Goal: Information Seeking & Learning: Get advice/opinions

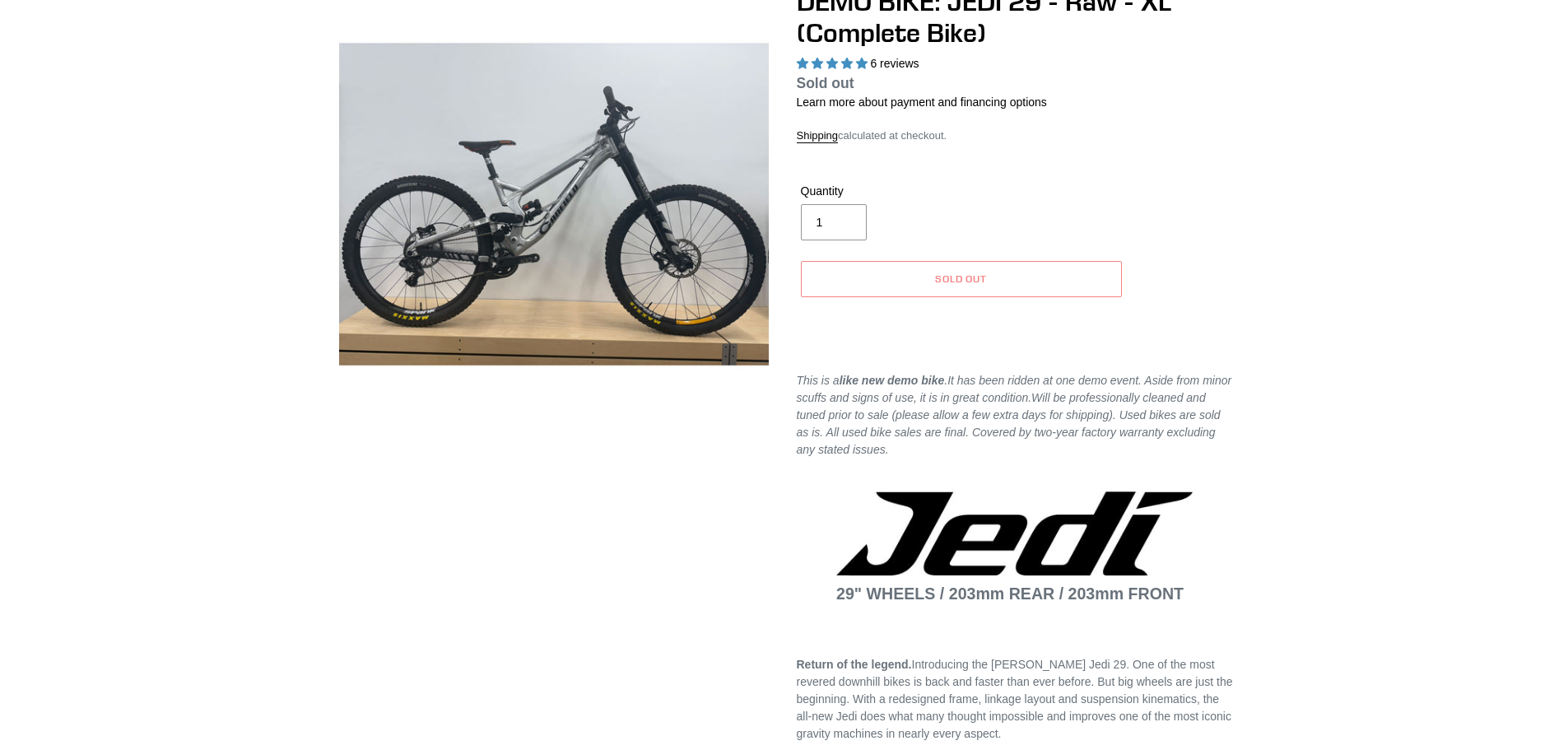
select select "highest-rating"
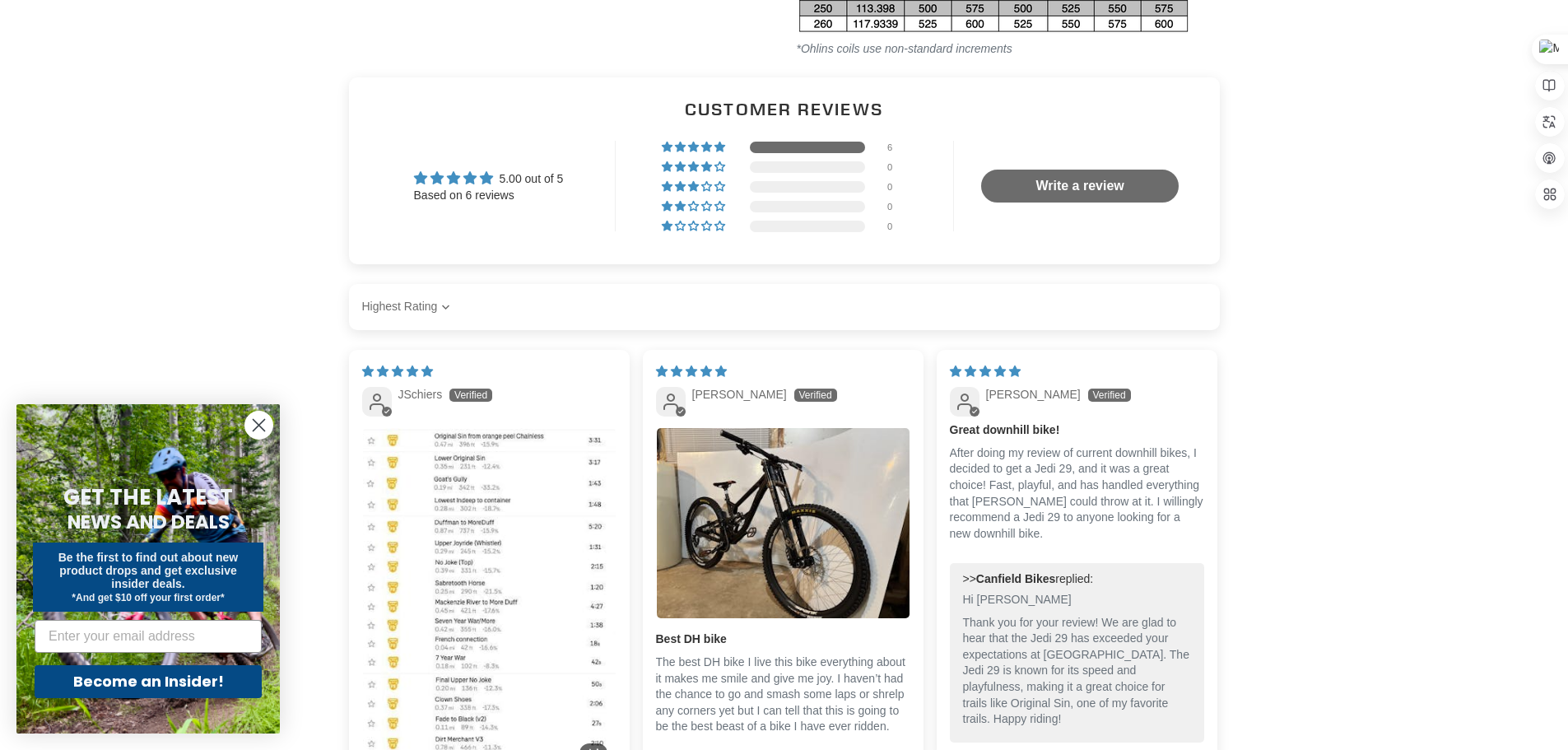
scroll to position [3621, 0]
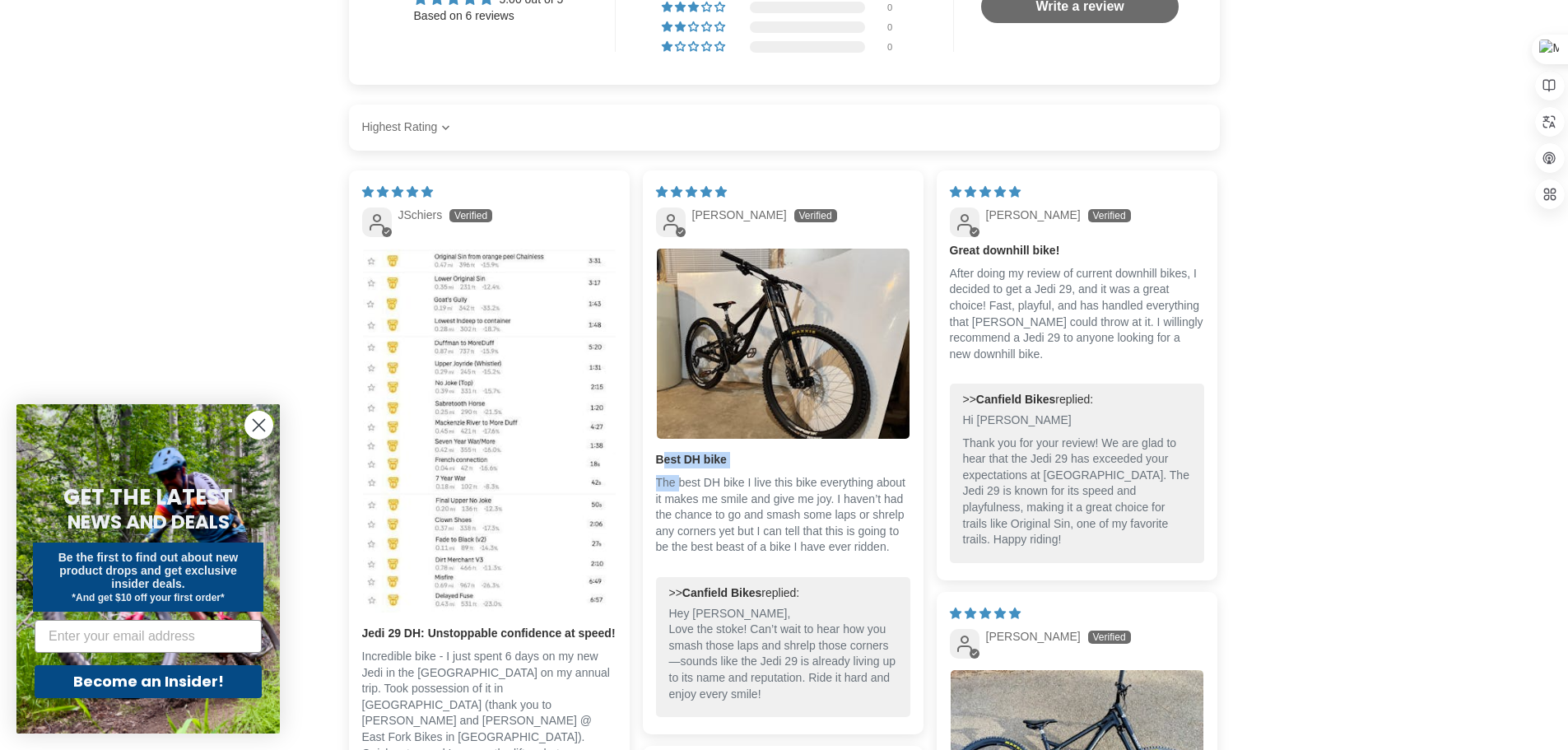
drag, startPoint x: 659, startPoint y: 421, endPoint x: 676, endPoint y: 440, distance: 25.5
click at [676, 452] on div "Best DH bike The best DH bike I live this bike everything about it makes me smi…" at bounding box center [783, 510] width 255 height 117
click at [819, 475] on p "The best DH bike I live this bike everything about it makes me smile and give m…" at bounding box center [783, 515] width 255 height 81
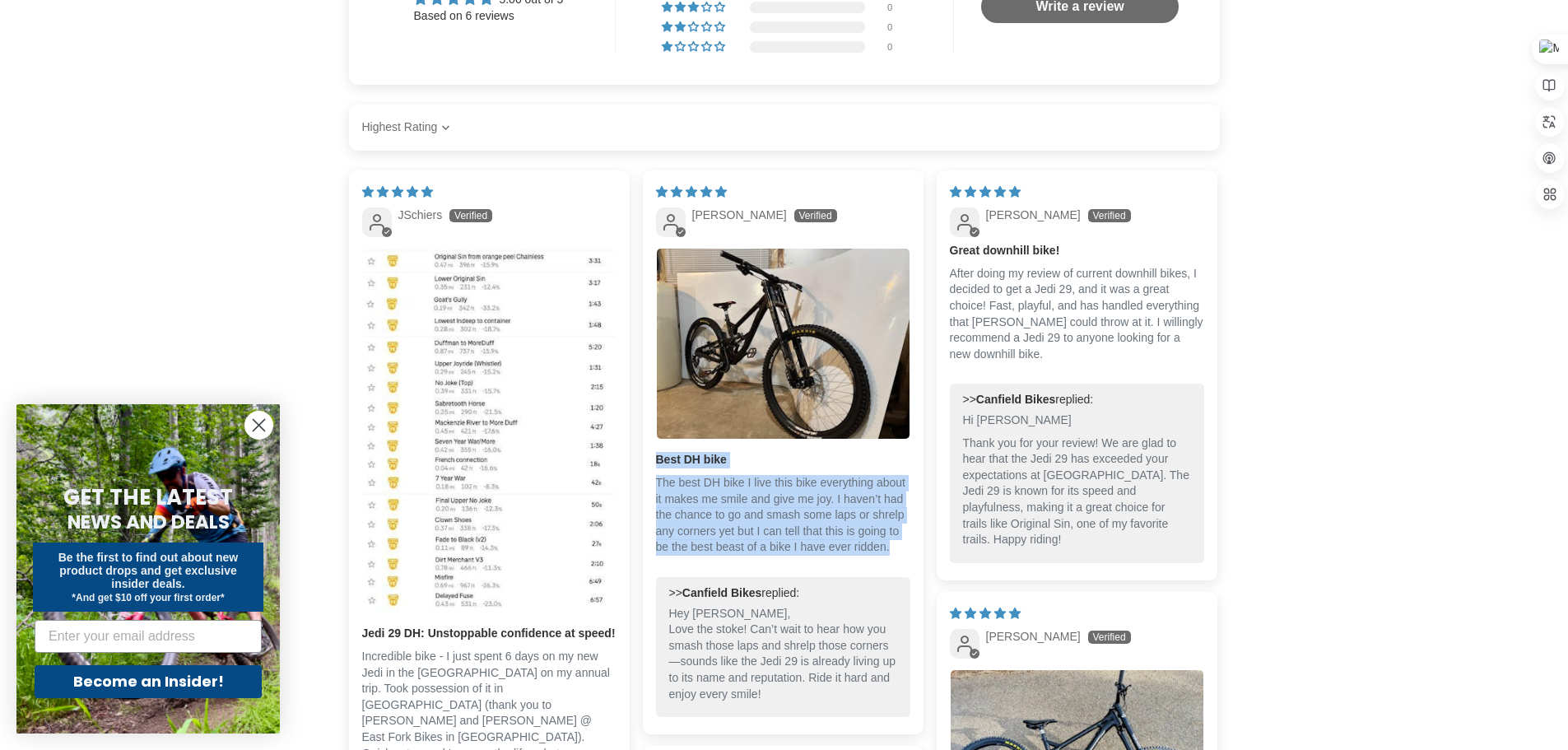
drag, startPoint x: 659, startPoint y: 417, endPoint x: 888, endPoint y: 505, distance: 245.3
click at [888, 505] on div "Best DH bike The best DH bike I live this bike everything about it makes me smi…" at bounding box center [783, 510] width 255 height 117
click at [880, 526] on icon at bounding box center [884, 529] width 12 height 12
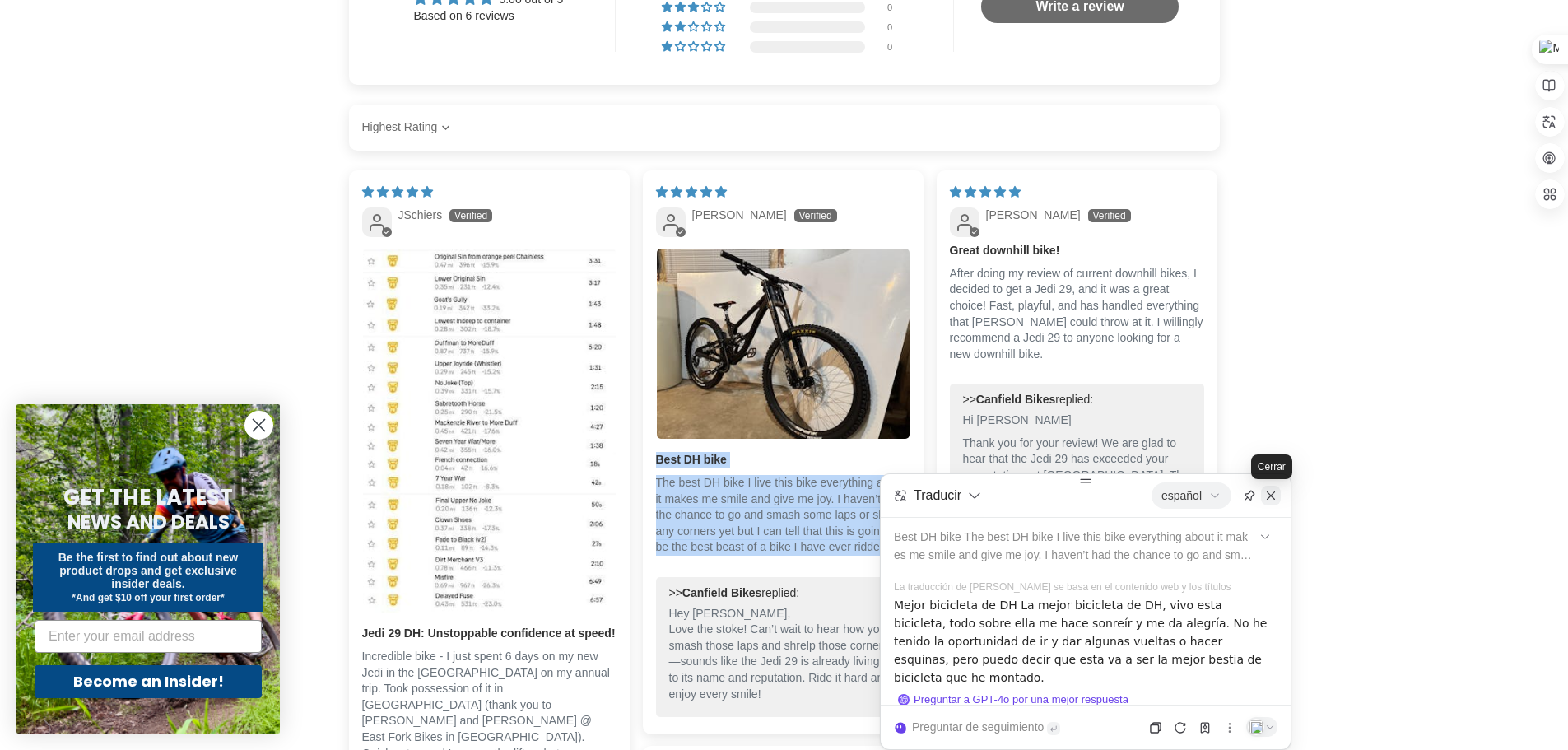
click at [1270, 500] on icon at bounding box center [1271, 495] width 13 height 13
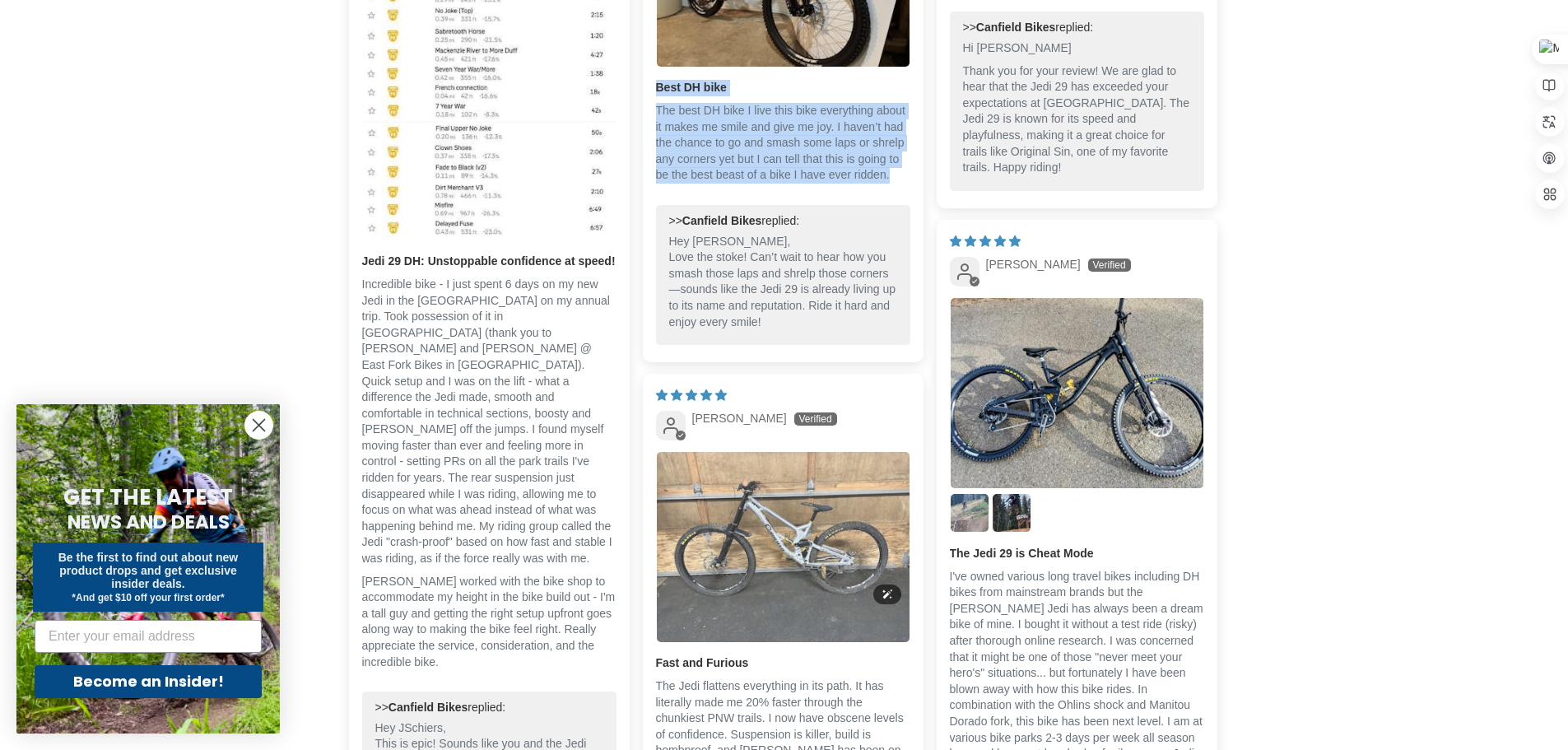
scroll to position [4115, 0]
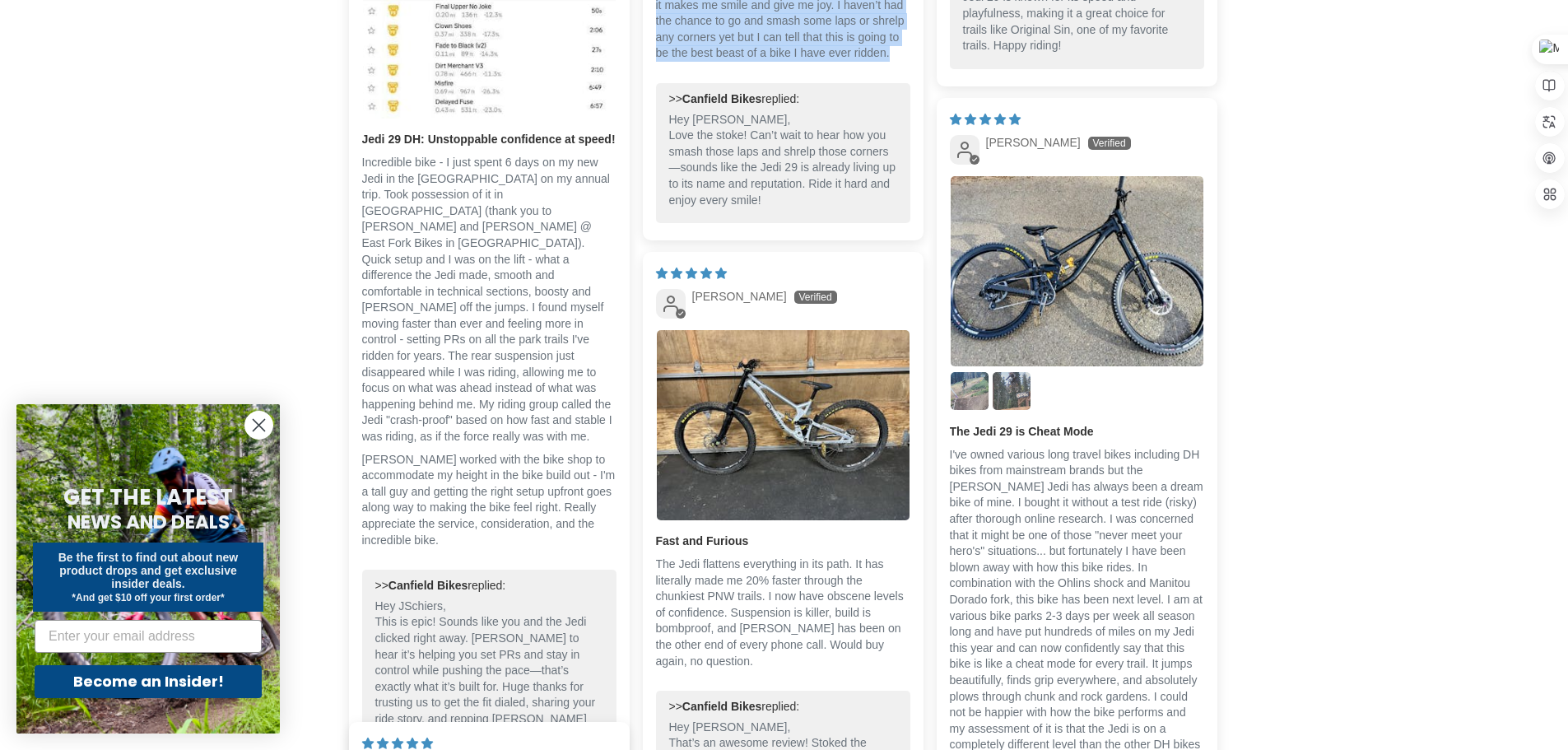
click at [1003, 372] on img "Link to user picture 3" at bounding box center [1011, 391] width 38 height 38
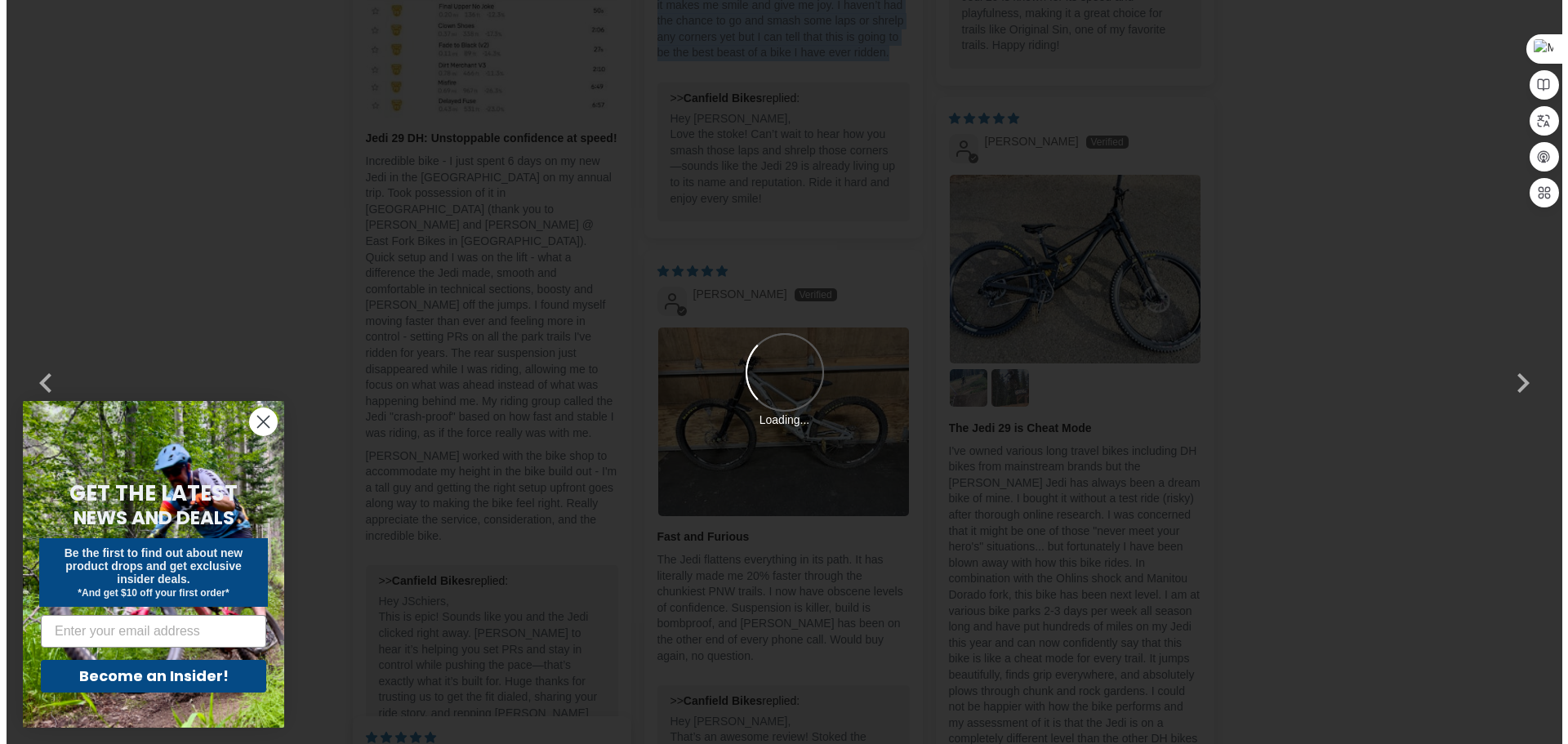
scroll to position [0, 0]
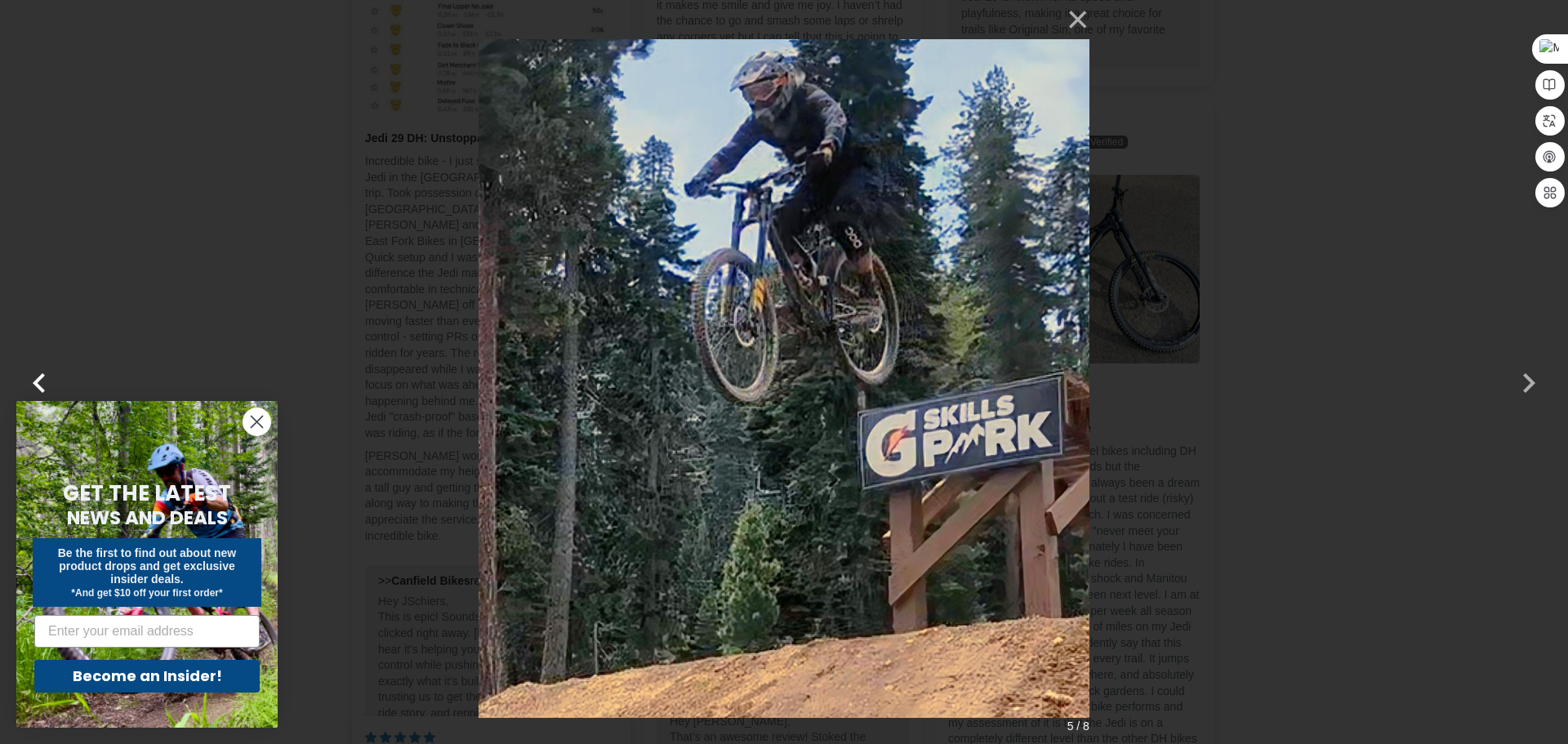
click at [48, 384] on button "button" at bounding box center [39, 372] width 39 height 39
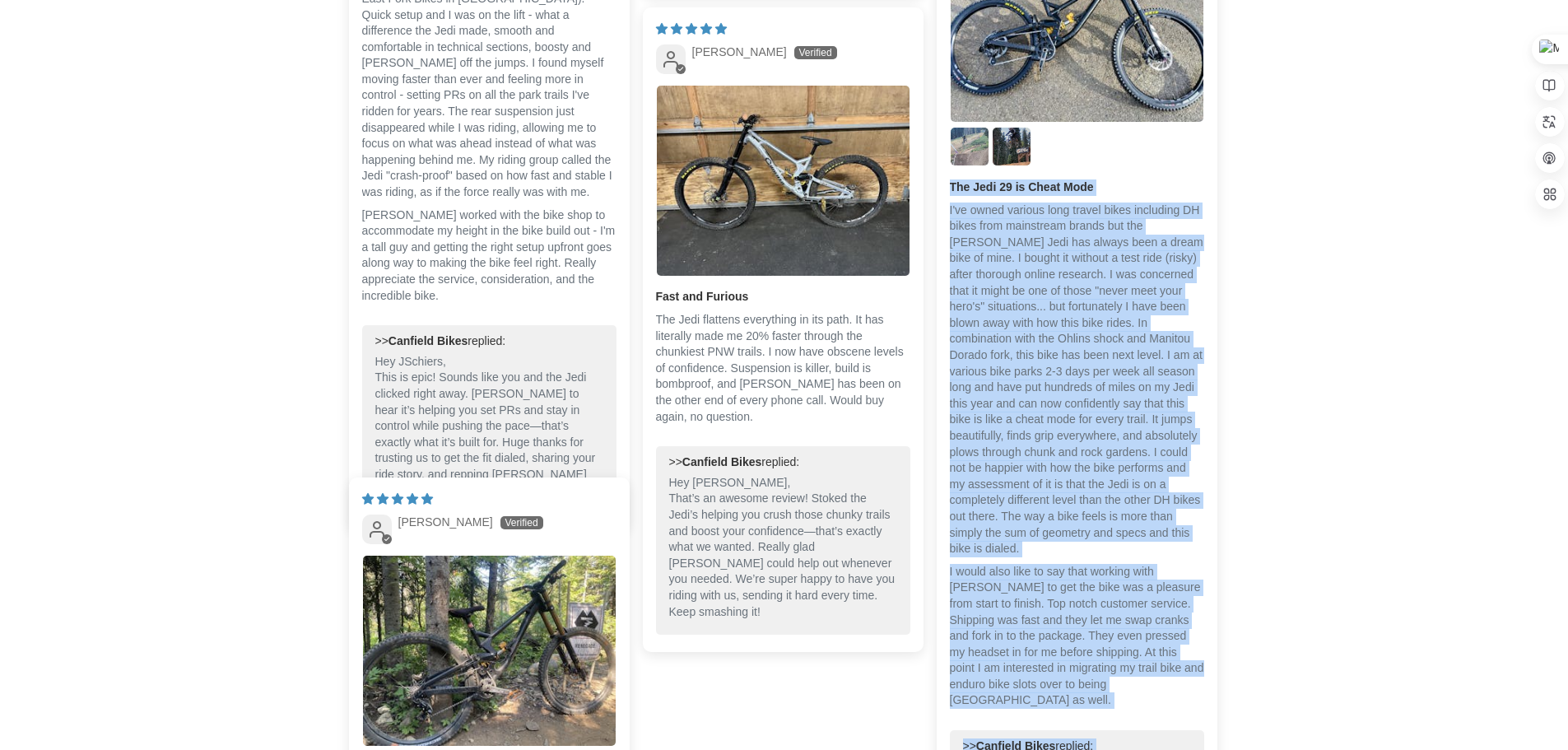
scroll to position [4431, 0]
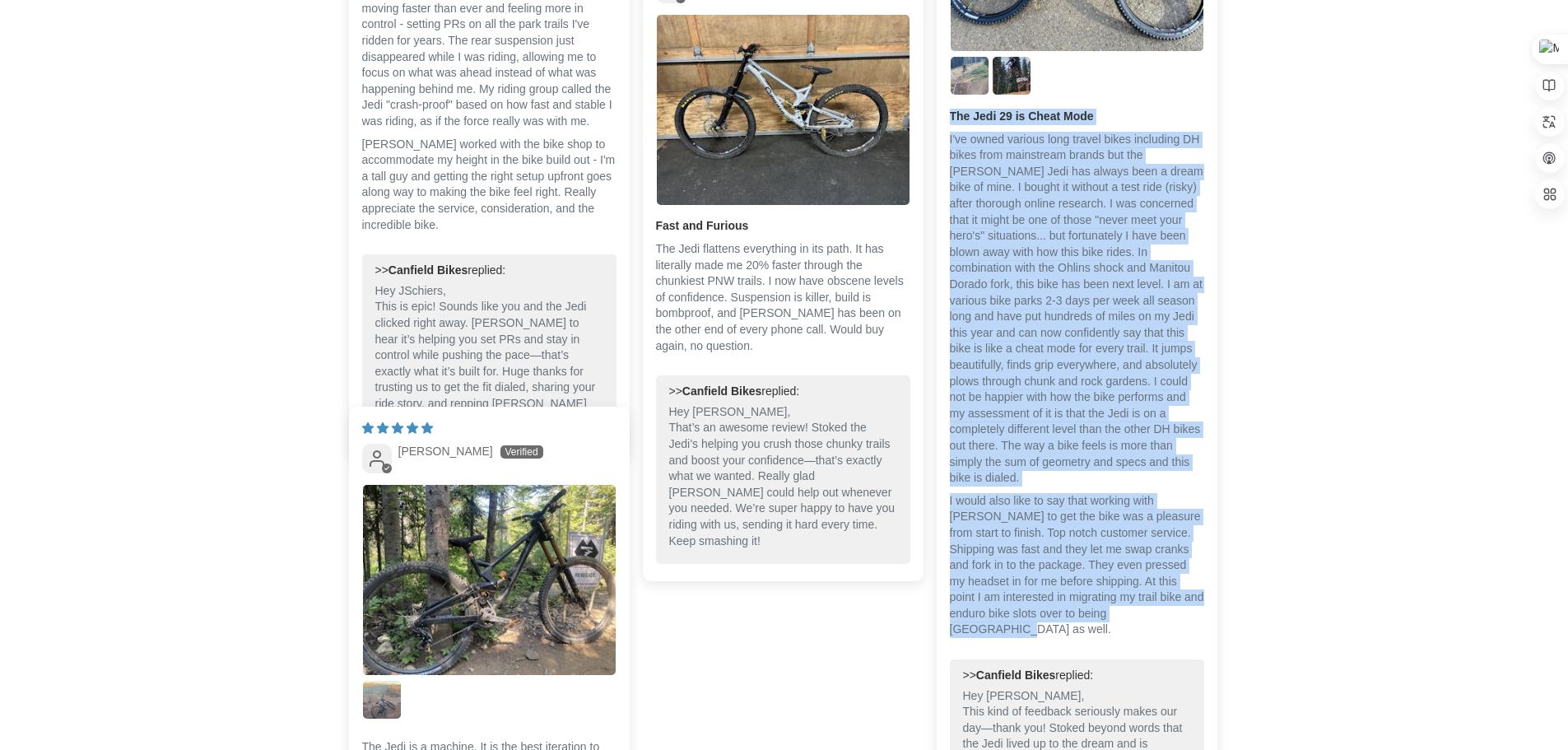
drag, startPoint x: 950, startPoint y: 388, endPoint x: 1103, endPoint y: 555, distance: 226.5
click at [1103, 555] on div "The Jedi 29 is Cheat Mode I would also like to say that working with [PERSON_NA…" at bounding box center [1077, 380] width 255 height 543
click at [1102, 581] on icon at bounding box center [1098, 580] width 12 height 12
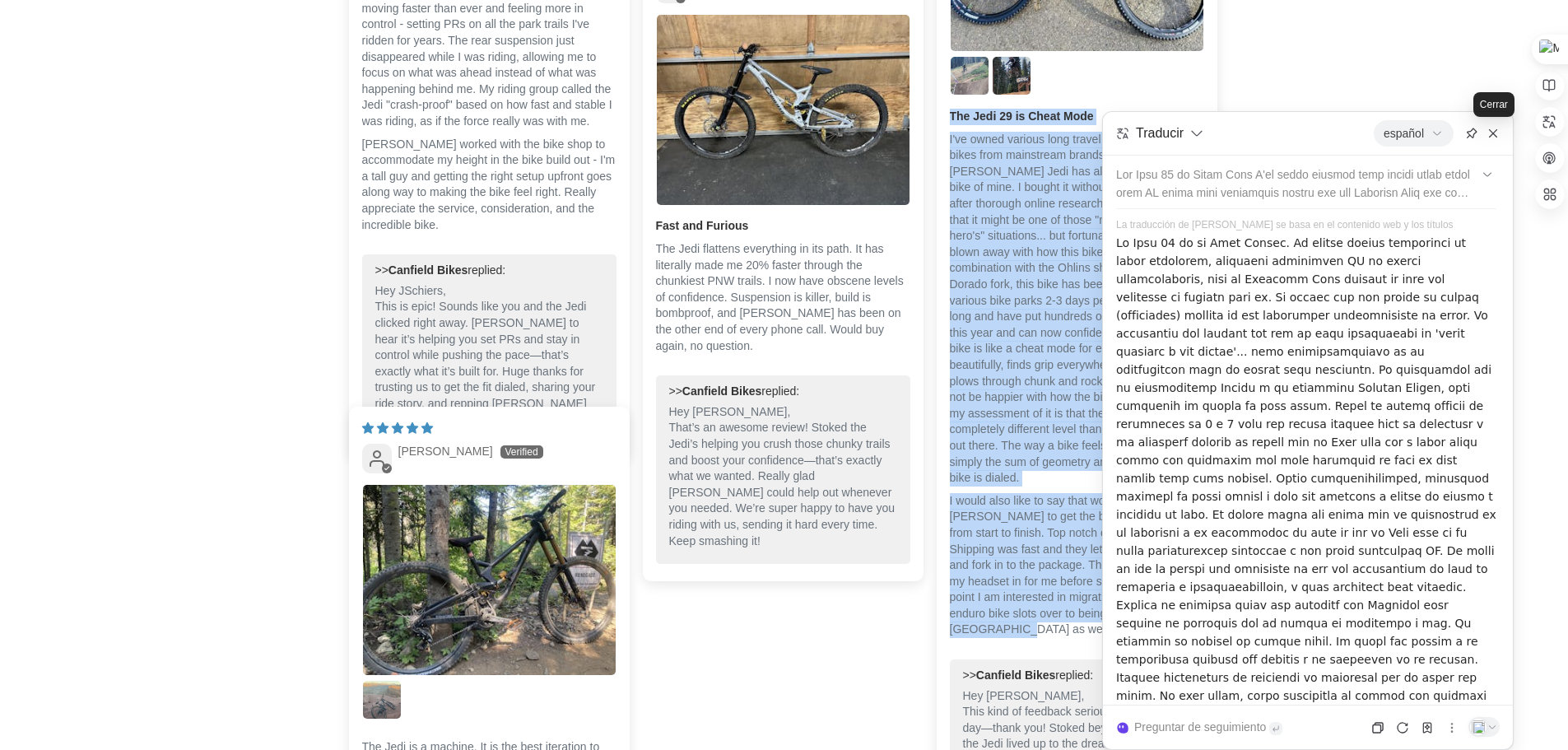
click at [1499, 137] on icon at bounding box center [1493, 133] width 13 height 13
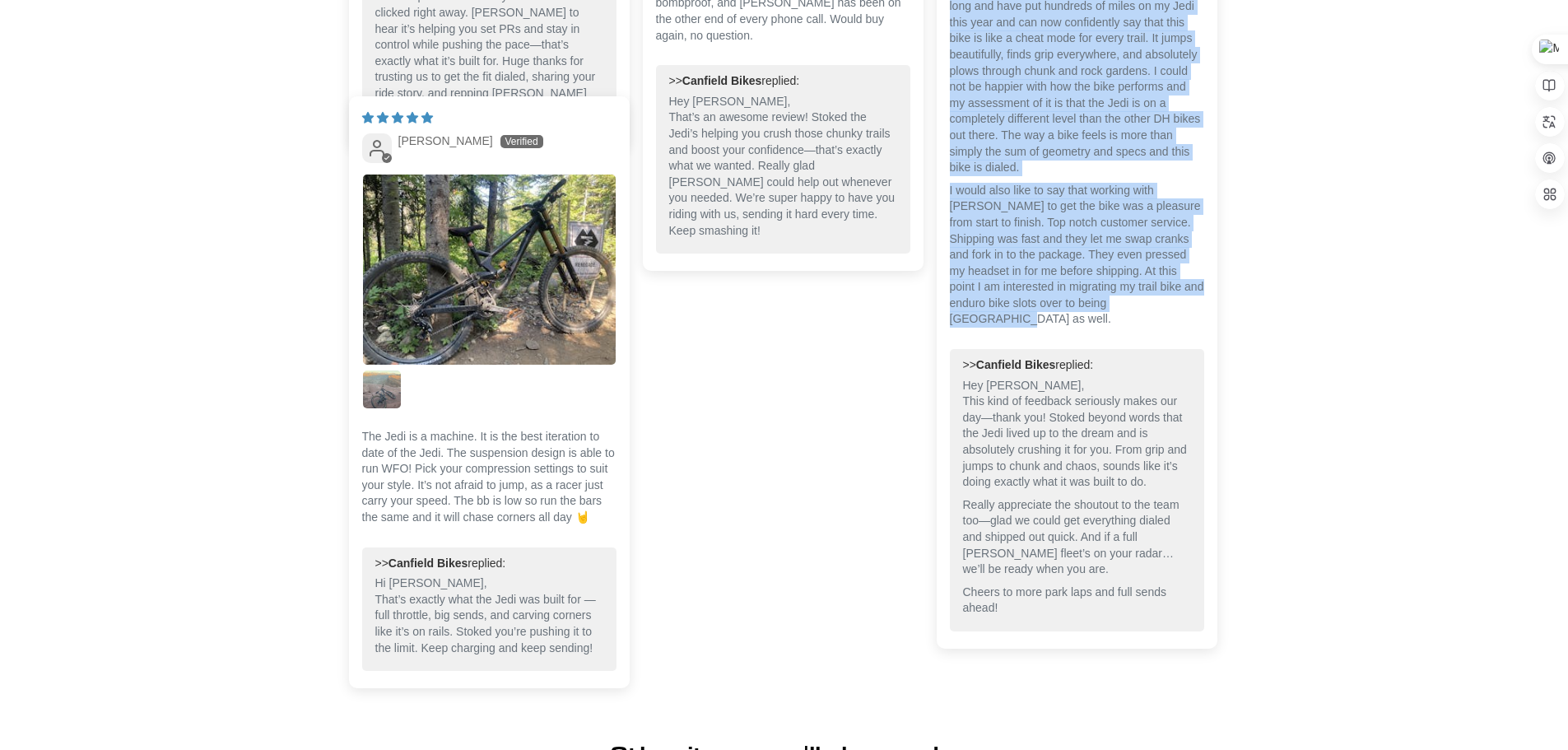
scroll to position [4759, 0]
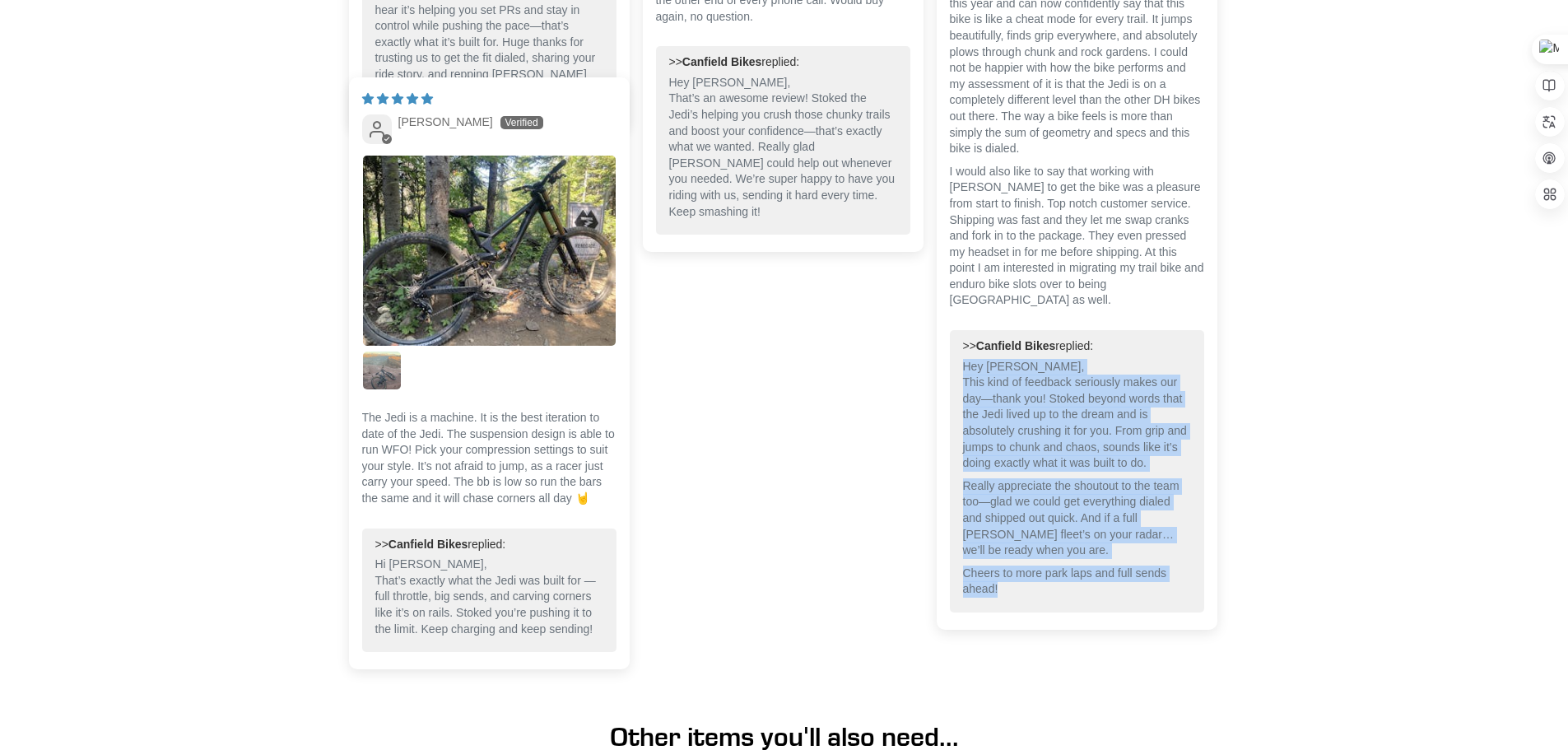
drag, startPoint x: 966, startPoint y: 294, endPoint x: 1005, endPoint y: 537, distance: 246.1
click at [1005, 537] on div ">> [PERSON_NAME] replied: Hey [PERSON_NAME], This kind of feedback seriously ma…" at bounding box center [1077, 470] width 255 height 282
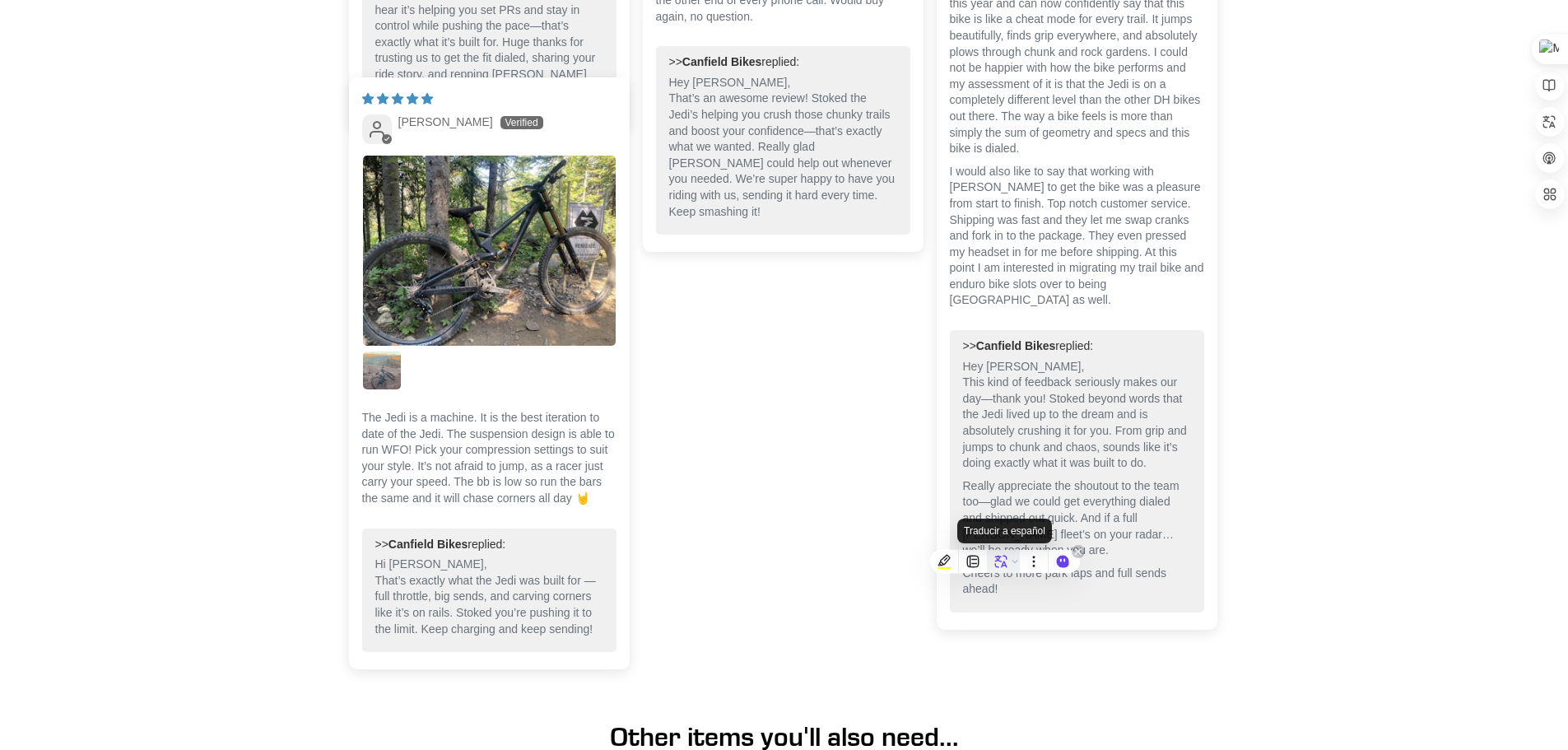
click at [1000, 557] on icon at bounding box center [1001, 561] width 15 height 15
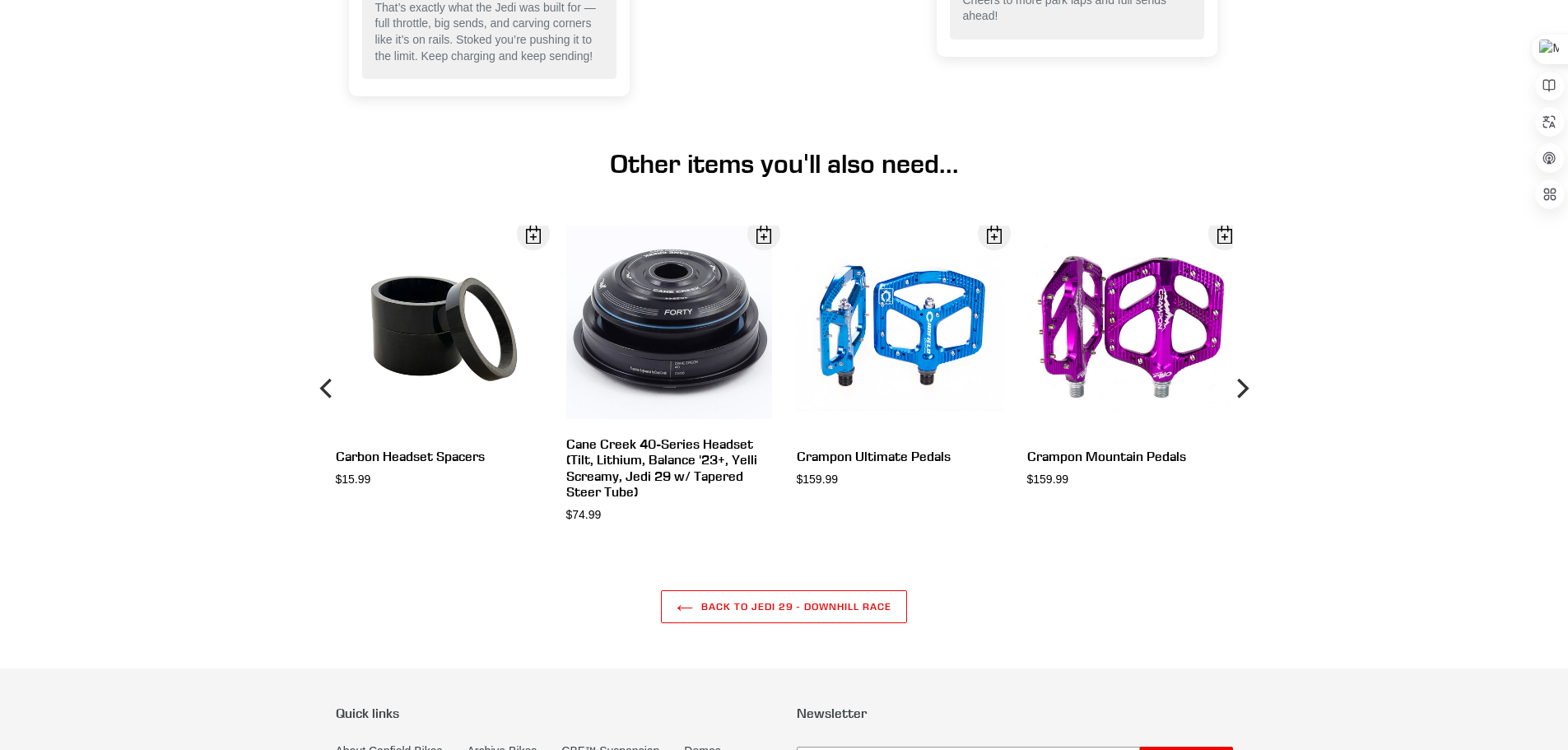
scroll to position [5335, 0]
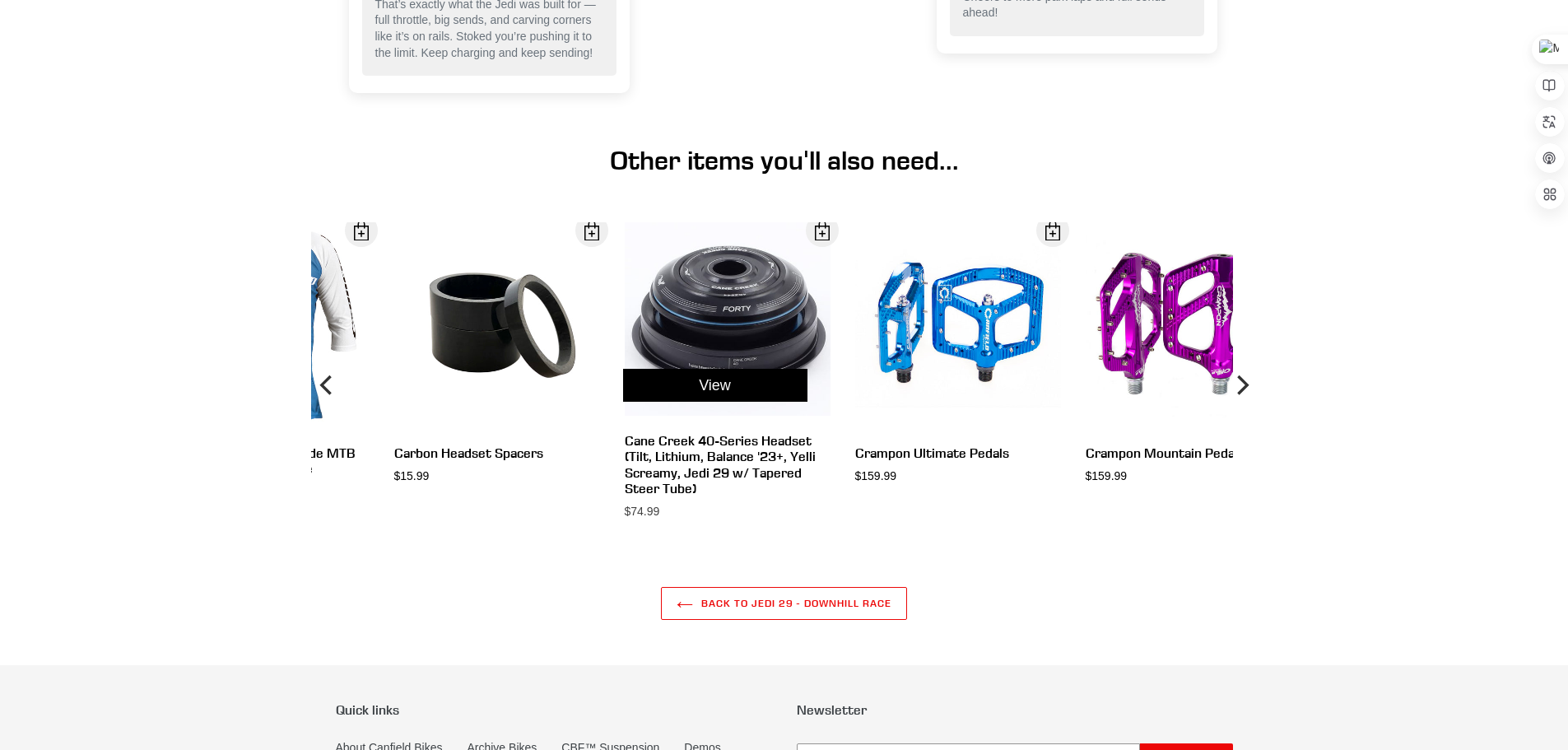
click at [626, 448] on div "View" at bounding box center [715, 385] width 231 height 327
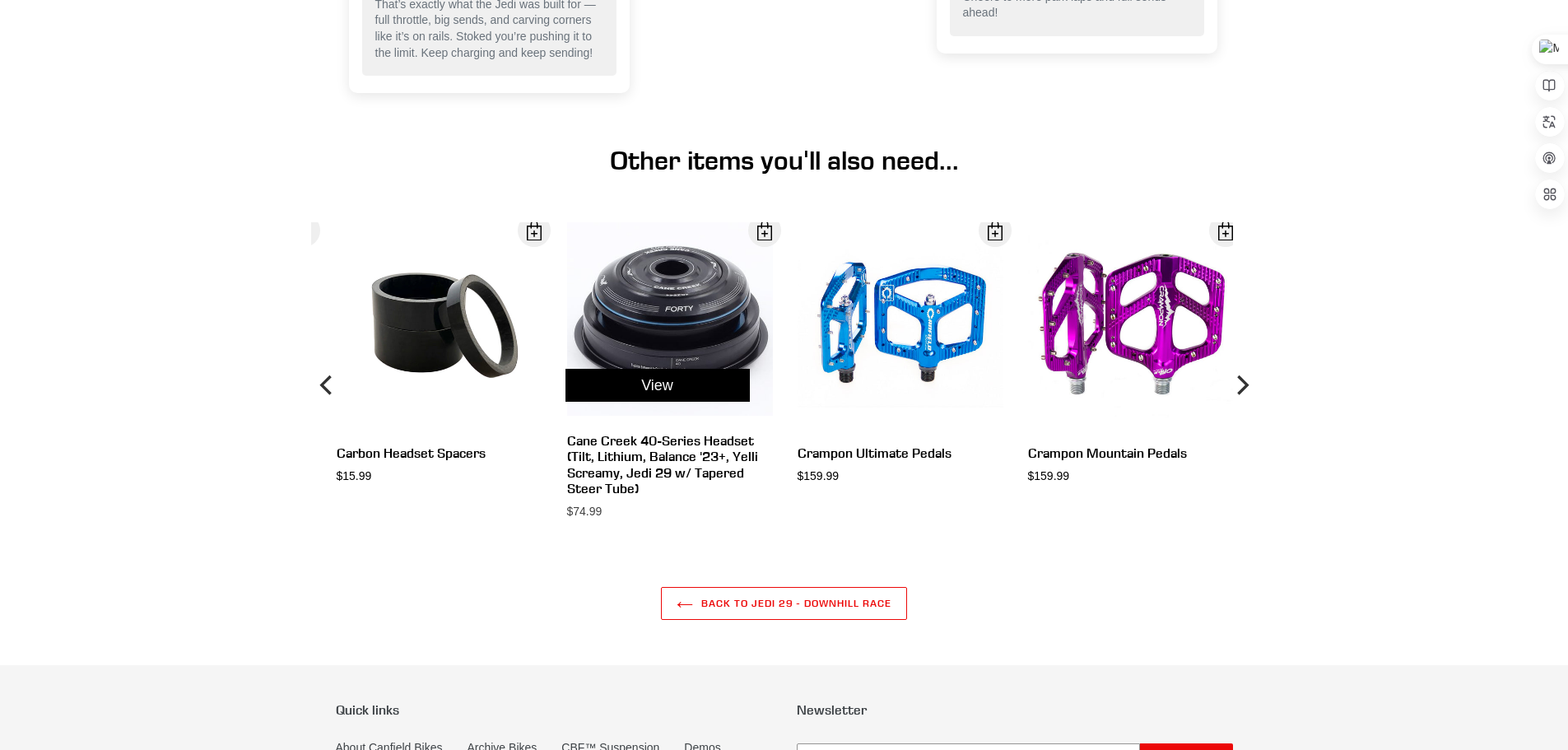
click at [614, 415] on div "View" at bounding box center [658, 385] width 231 height 327
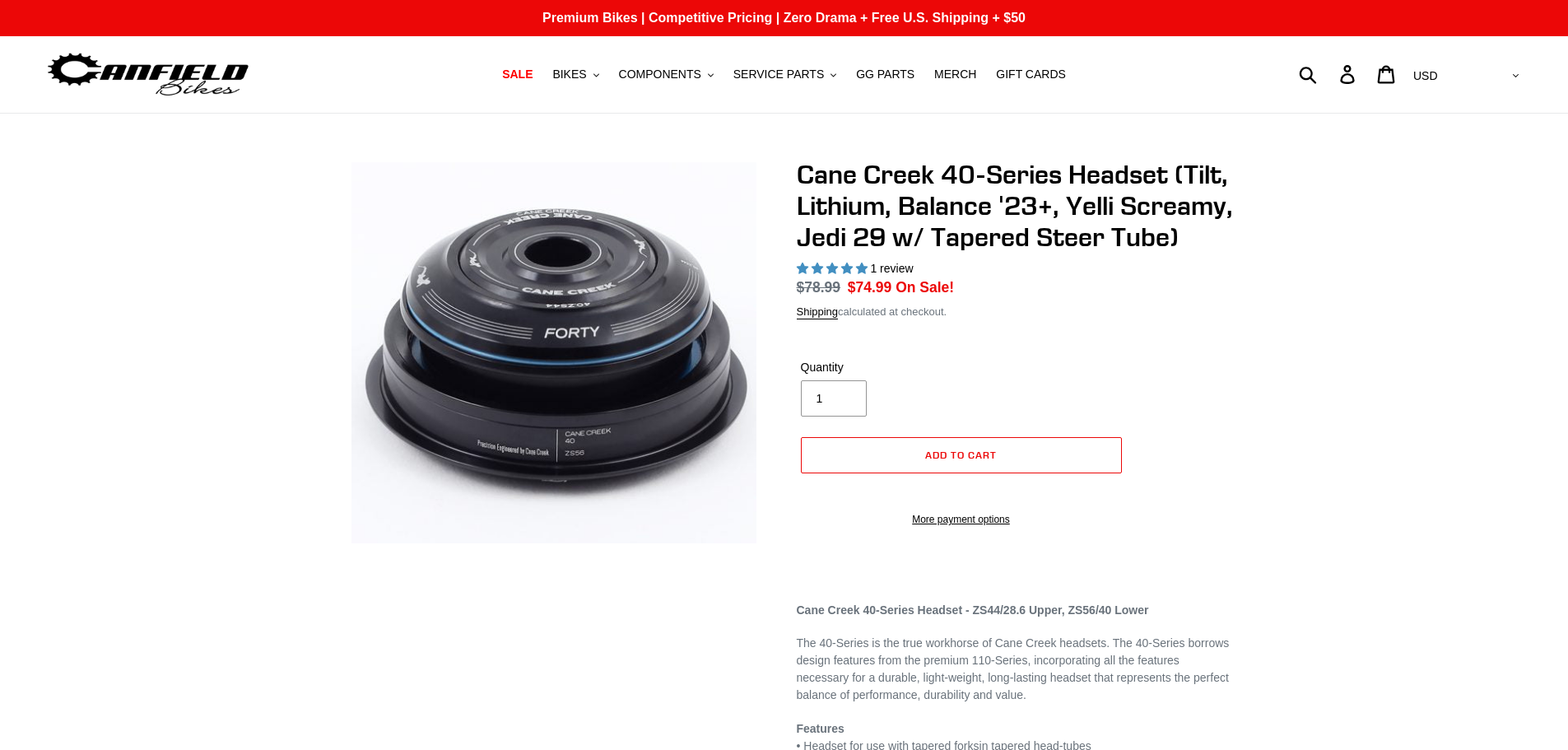
select select "highest-rating"
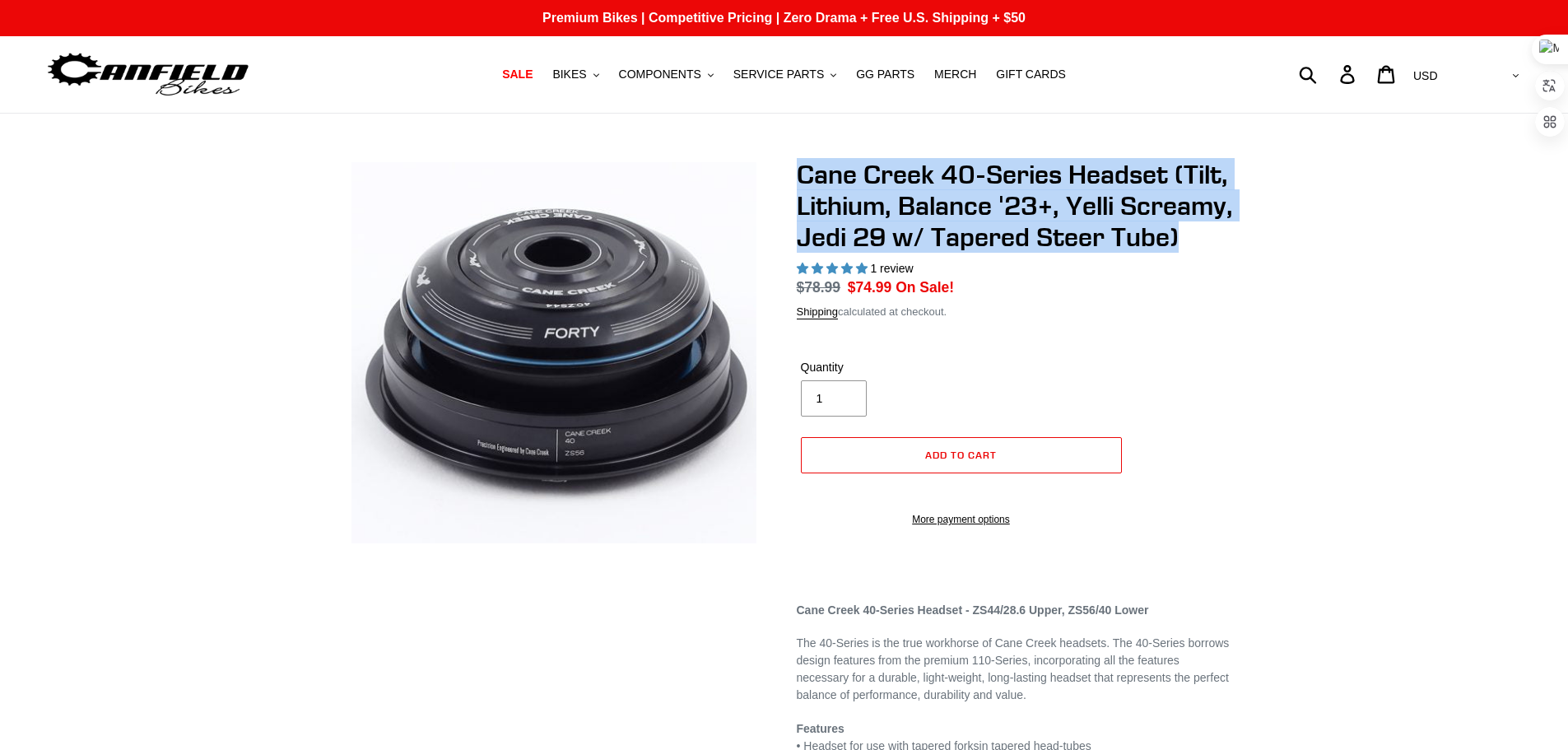
drag, startPoint x: 800, startPoint y: 172, endPoint x: 884, endPoint y: 264, distance: 124.6
click at [884, 254] on h1 "Cane Creek 40-Series Headset (Tilt, Lithium, Balance '23+, Yelli Screamy, Jedi …" at bounding box center [1014, 206] width 436 height 94
click at [884, 285] on icon at bounding box center [879, 287] width 15 height 15
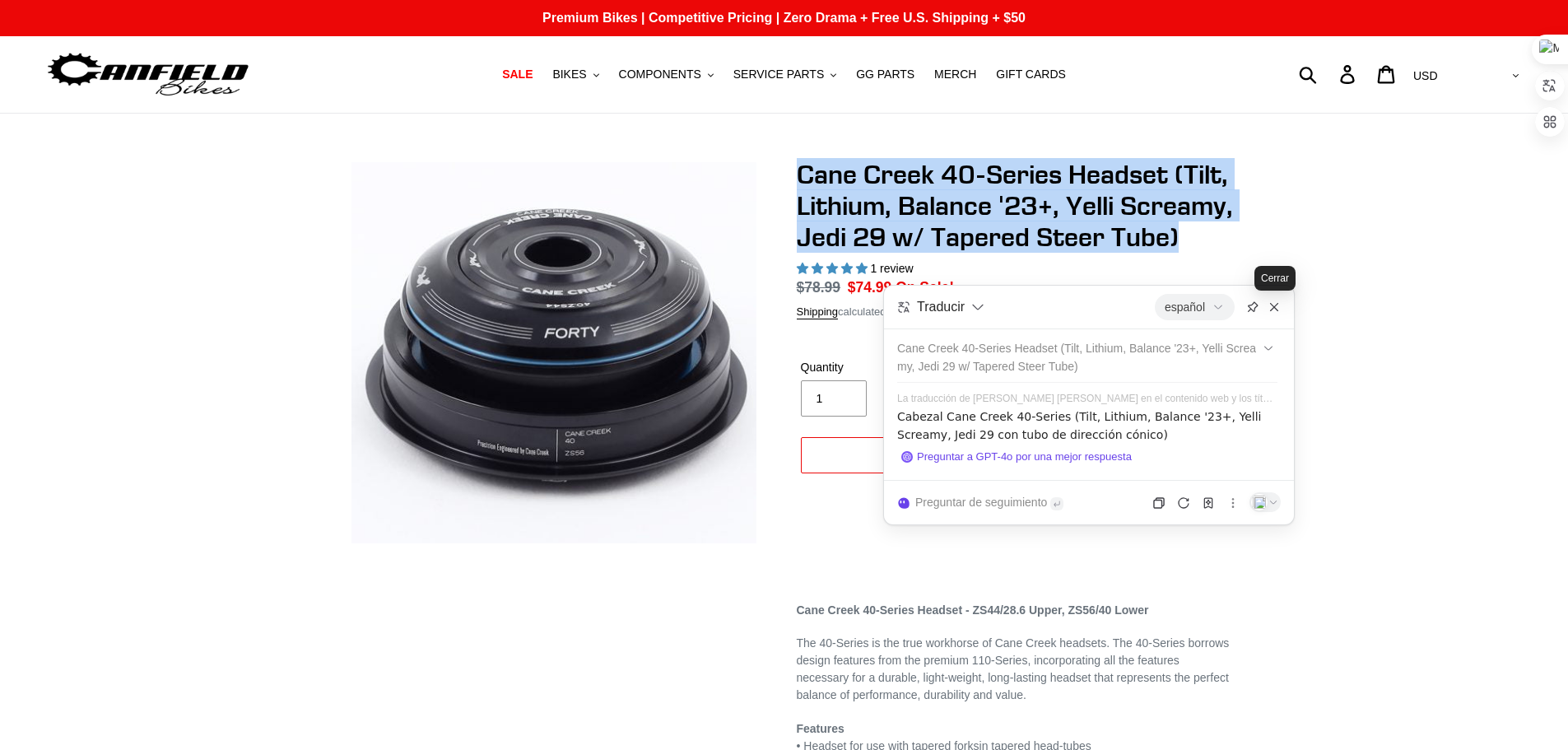
click at [1277, 306] on icon at bounding box center [1274, 306] width 13 height 13
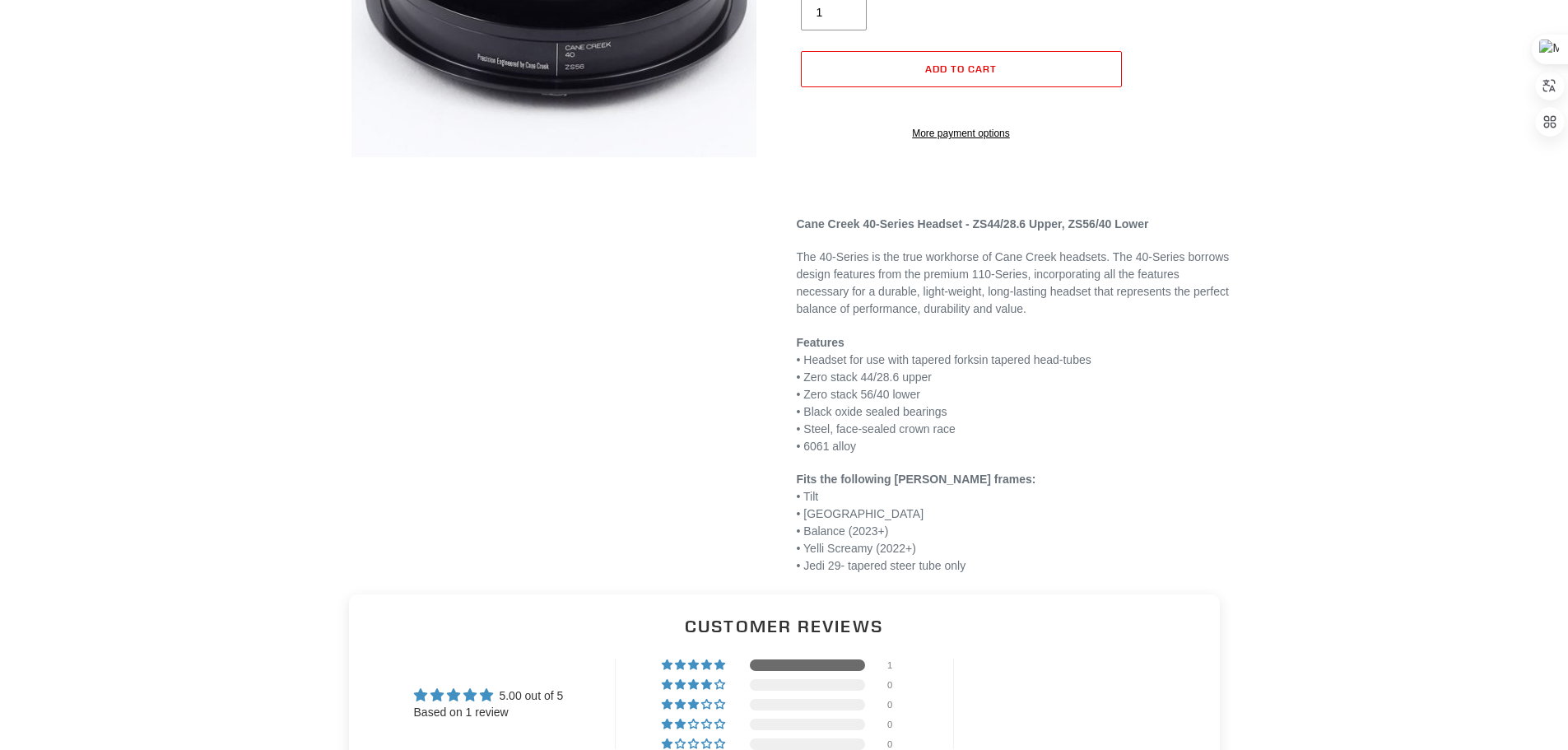
scroll to position [411, 0]
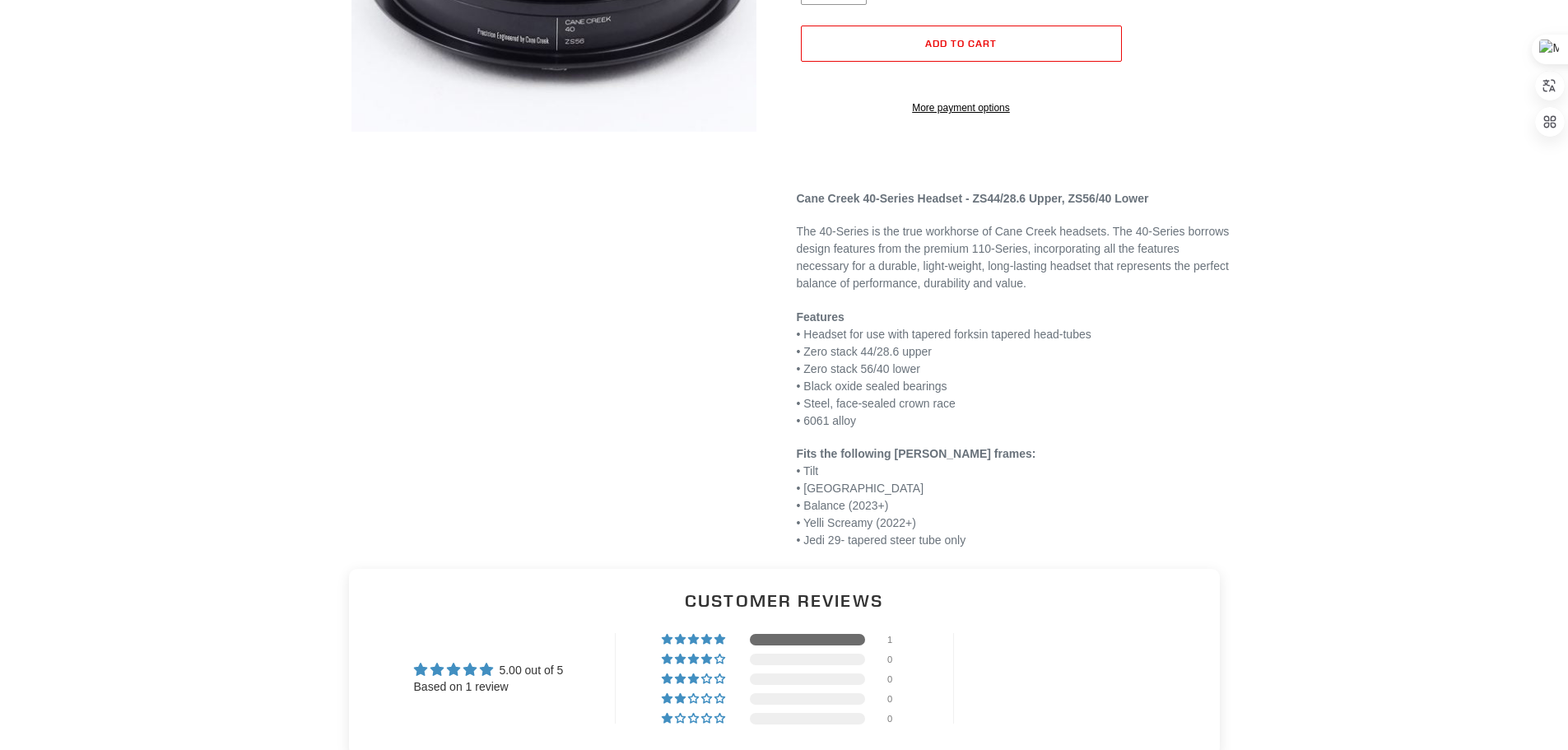
drag, startPoint x: 800, startPoint y: 246, endPoint x: 982, endPoint y: 584, distance: 383.9
click at [978, 549] on div "Cane Creek 40-Series Headset - ZS44/28.6 Upper, ZS56/40 Lower The 40-Series is …" at bounding box center [1014, 353] width 436 height 393
click at [975, 622] on icon at bounding box center [973, 617] width 15 height 15
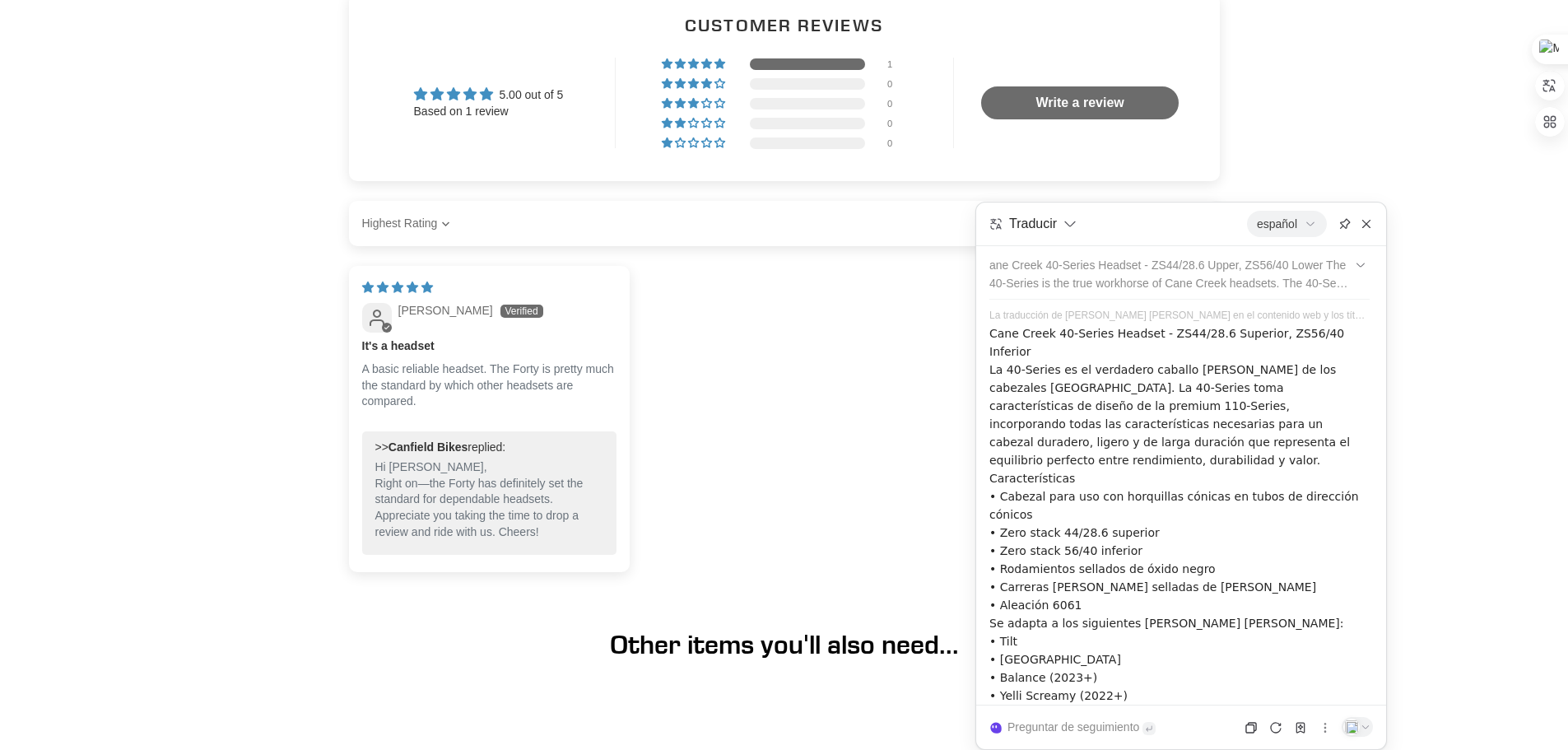
scroll to position [988, 0]
click at [1367, 229] on icon at bounding box center [1366, 224] width 13 height 13
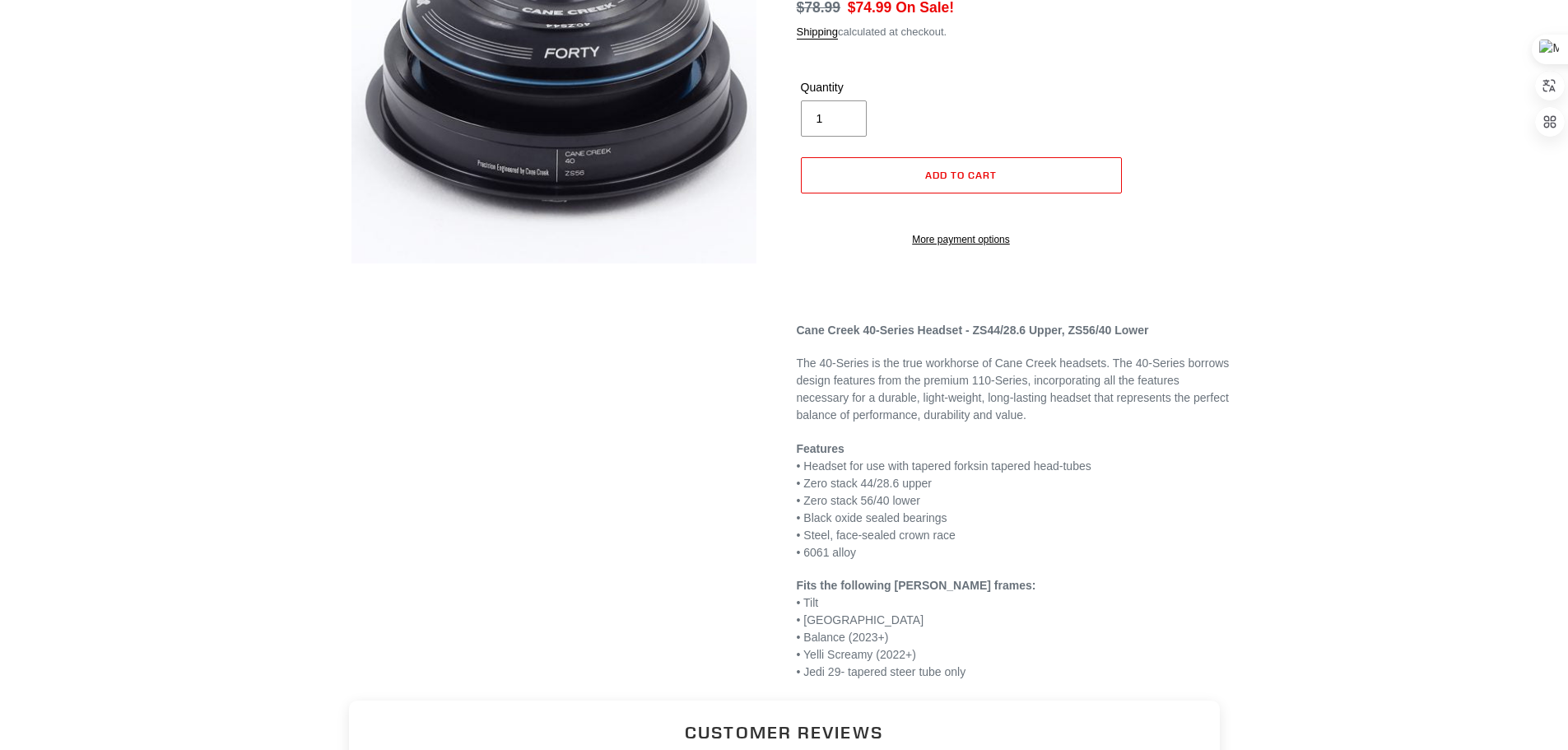
scroll to position [0, 0]
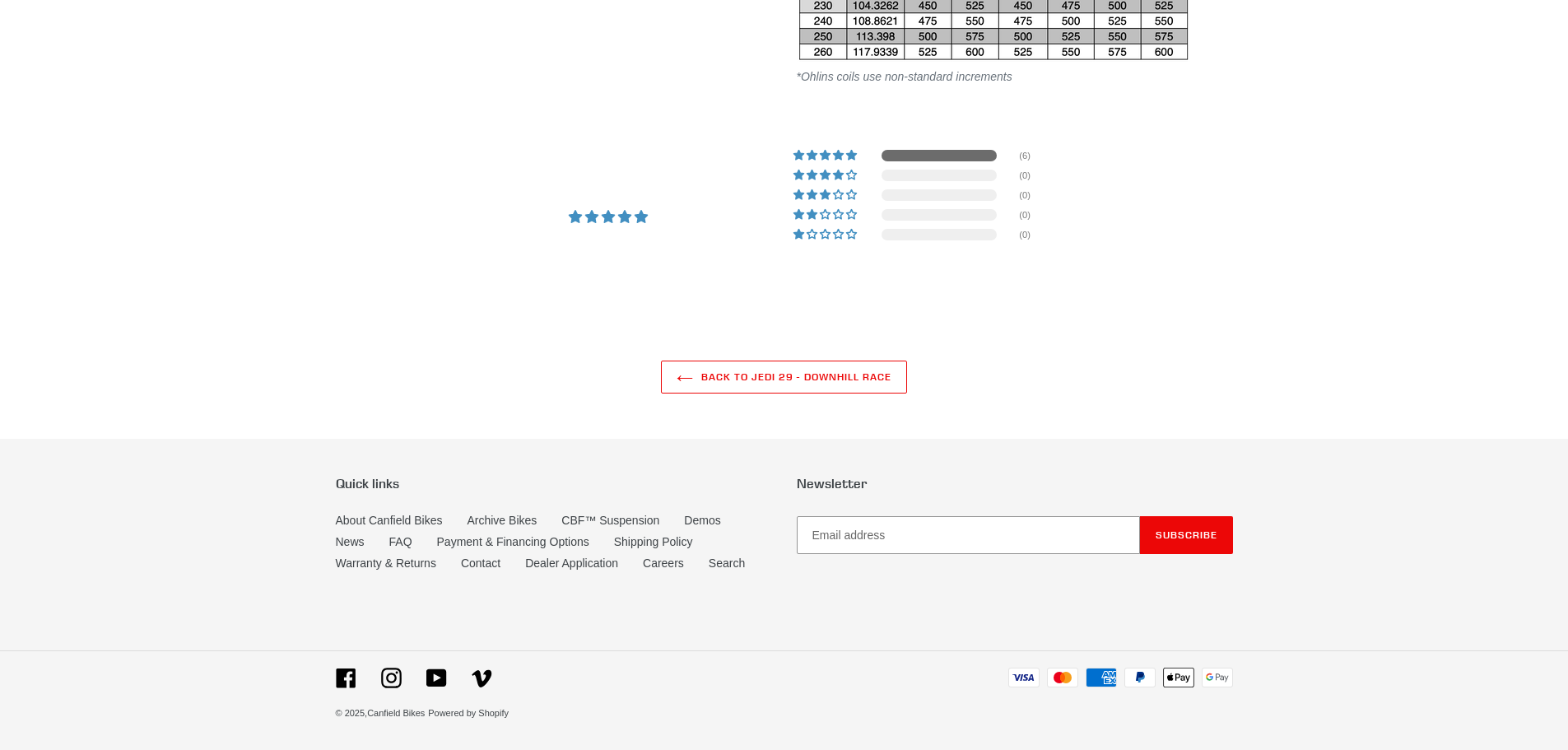
select select "highest-rating"
